Goal: Task Accomplishment & Management: Use online tool/utility

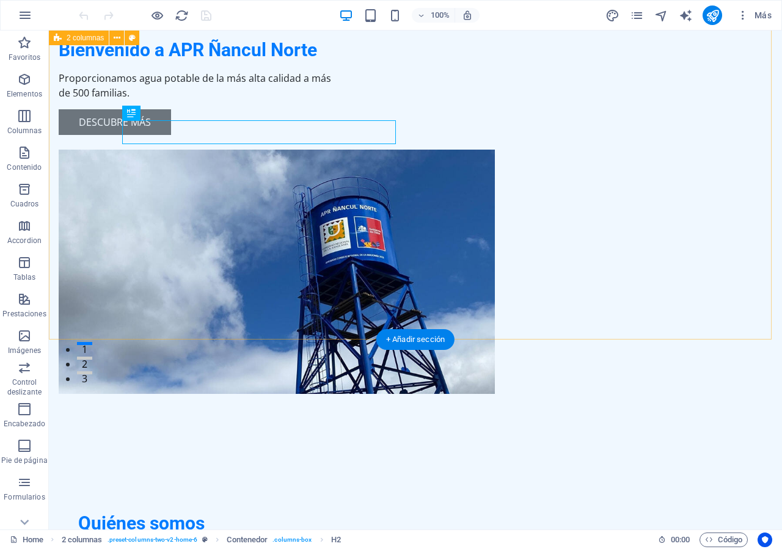
scroll to position [187, 0]
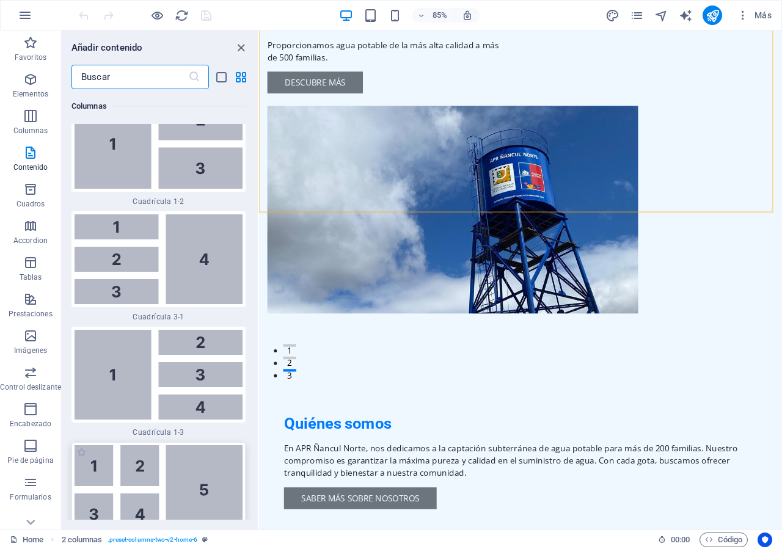
scroll to position [2823, 0]
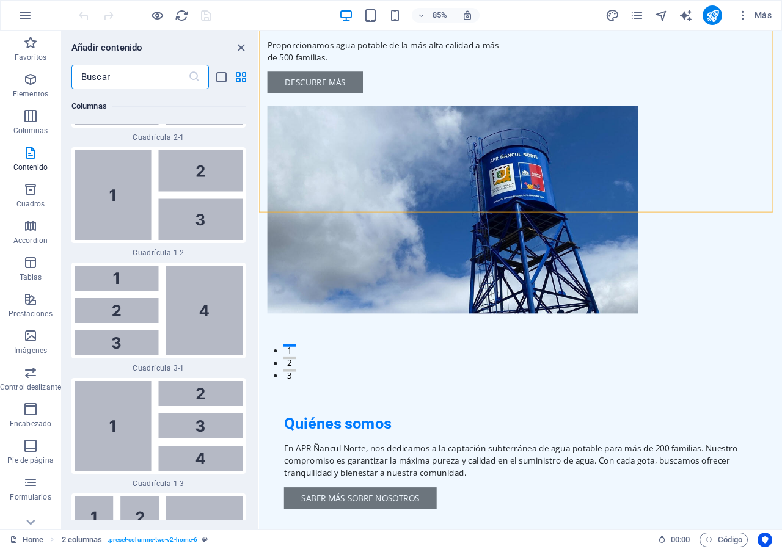
click at [129, 77] on input "text" at bounding box center [129, 77] width 117 height 24
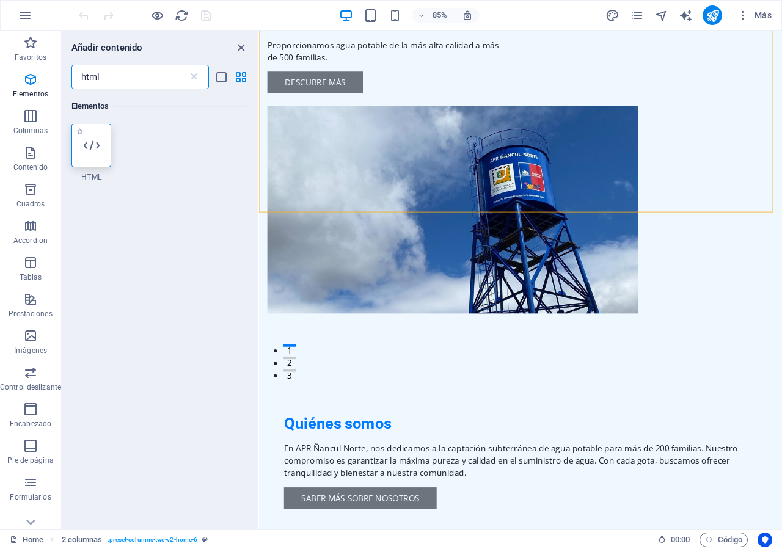
scroll to position [0, 0]
type input "html"
click at [104, 155] on div at bounding box center [91, 146] width 40 height 44
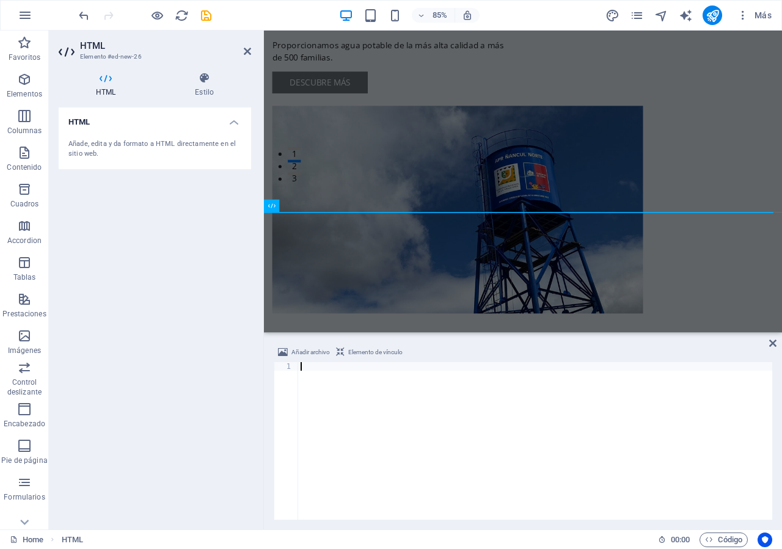
scroll to position [467, 0]
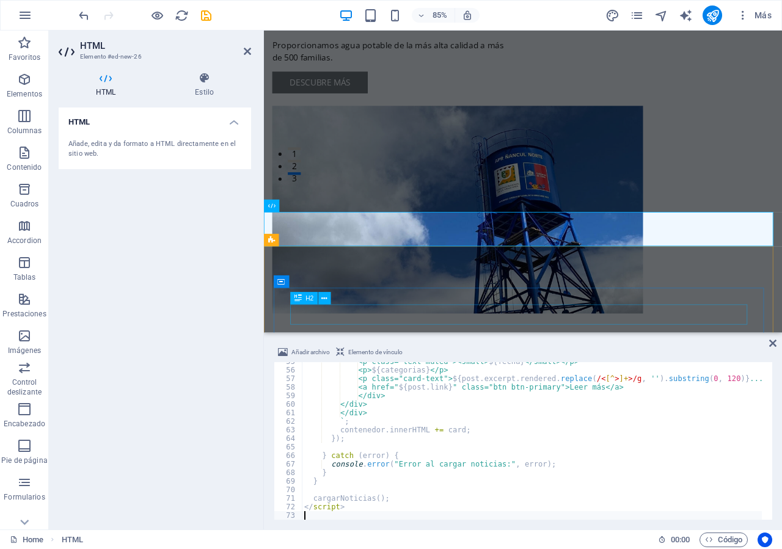
click at [593, 521] on div "Quiénes somos" at bounding box center [562, 533] width 538 height 24
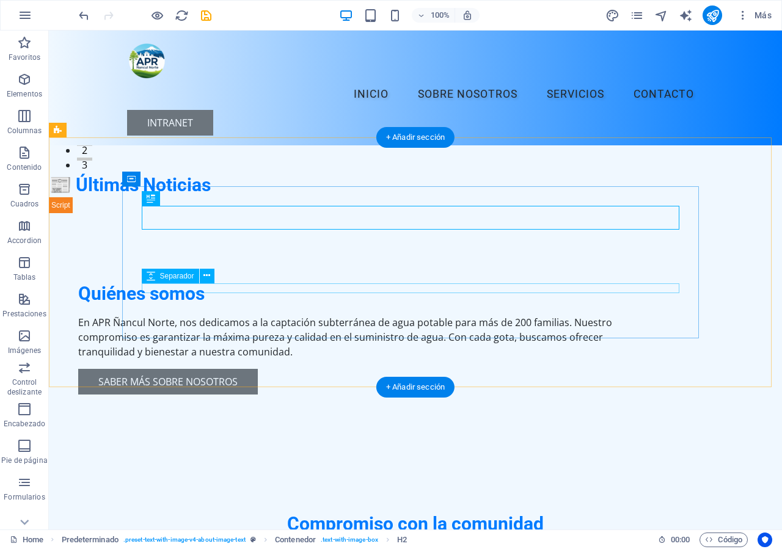
scroll to position [183, 0]
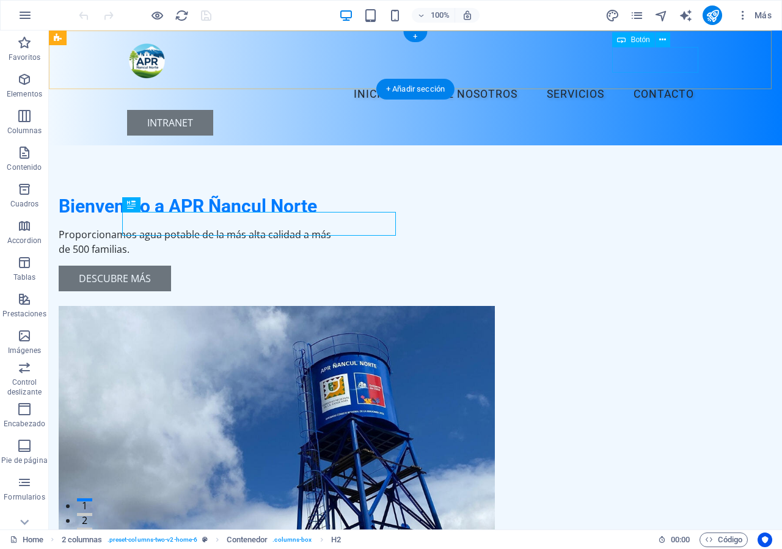
click at [656, 110] on div "intranet" at bounding box center [415, 123] width 577 height 26
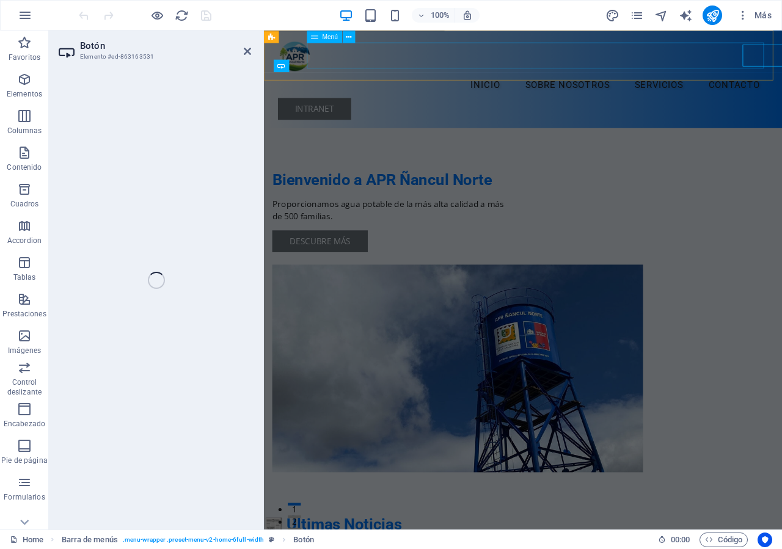
select select
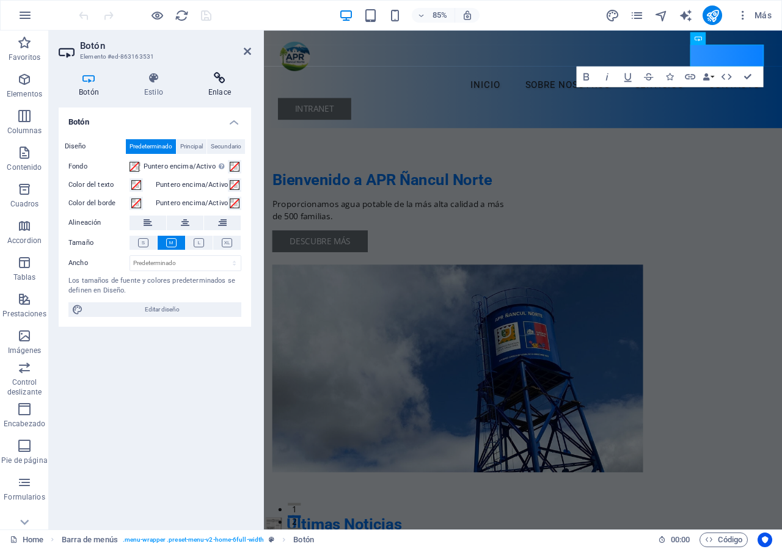
click at [219, 89] on h4 "Enlace" at bounding box center [219, 85] width 63 height 26
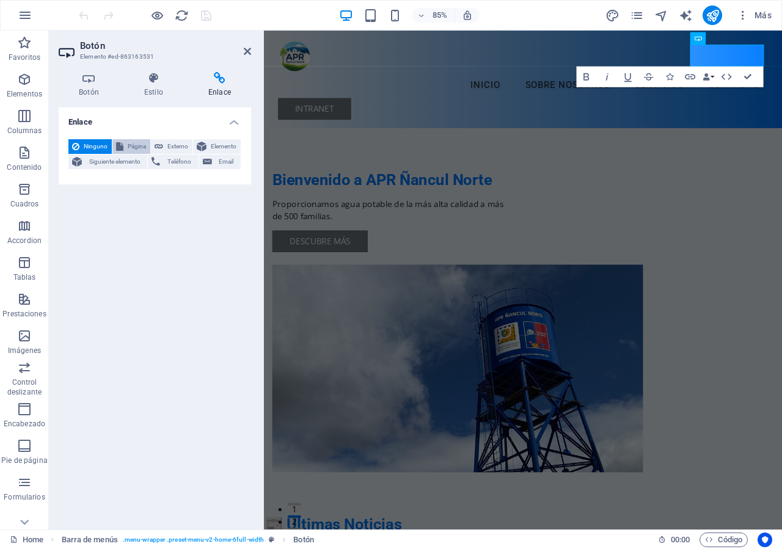
click at [128, 143] on span "Página" at bounding box center [137, 146] width 20 height 15
select select
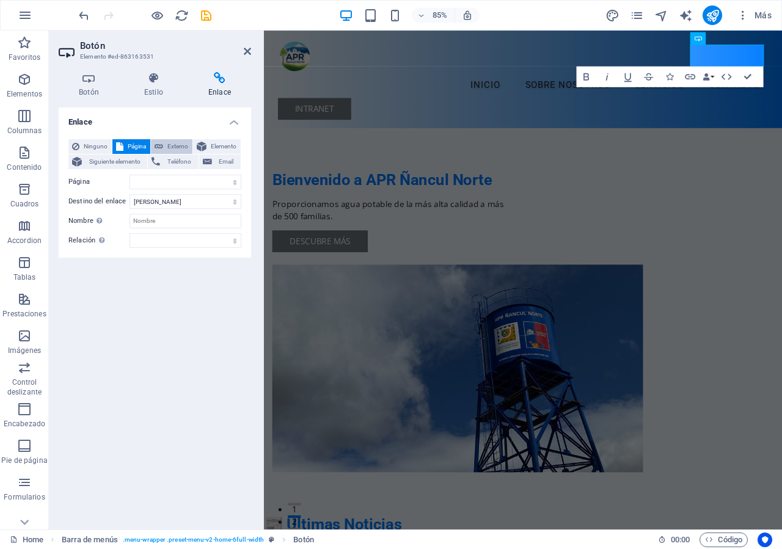
click at [175, 144] on span "Externo" at bounding box center [178, 146] width 22 height 15
select select "blank"
click at [163, 180] on input "URL" at bounding box center [186, 182] width 112 height 15
type input "https://ssrnanculnorte.cl/myAPRGestion/portal"
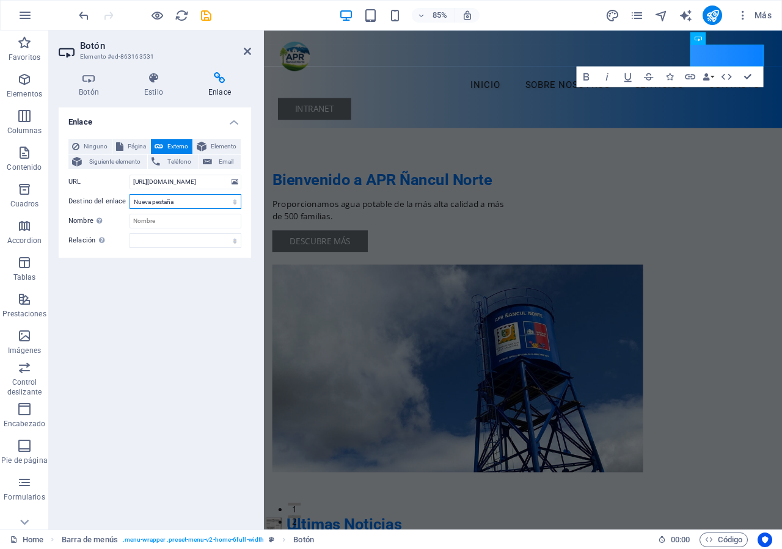
select select "overlay"
click option "Superposición" at bounding box center [0, 0] width 0 height 0
click at [168, 277] on div "Enlace Ninguno Página Externo Elemento Siguiente elemento Teléfono Email Página…" at bounding box center [155, 314] width 192 height 412
